Goal: Register for event/course

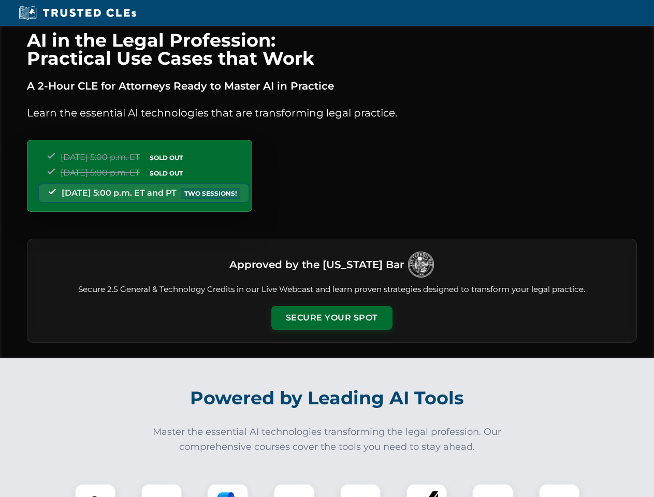
click at [331, 318] on button "Secure Your Spot" at bounding box center [331, 318] width 121 height 24
click at [95, 490] on img at bounding box center [95, 504] width 30 height 30
click at [161, 490] on div at bounding box center [161, 503] width 41 height 41
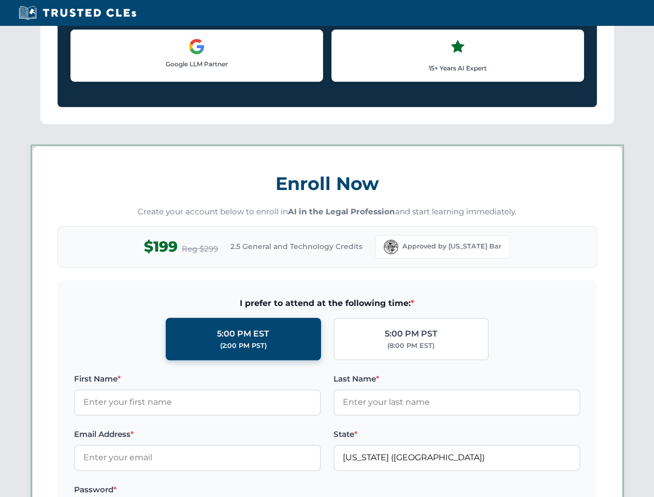
click at [294, 490] on label "Password *" at bounding box center [197, 489] width 247 height 12
